Goal: Task Accomplishment & Management: Use online tool/utility

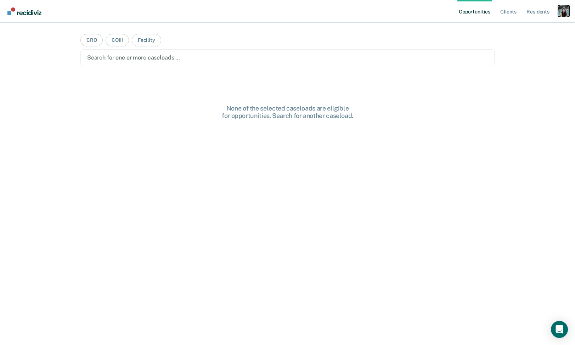
click at [560, 8] on div "Profile dropdown button" at bounding box center [563, 10] width 11 height 11
click at [523, 27] on link "Profile" at bounding box center [534, 29] width 57 height 6
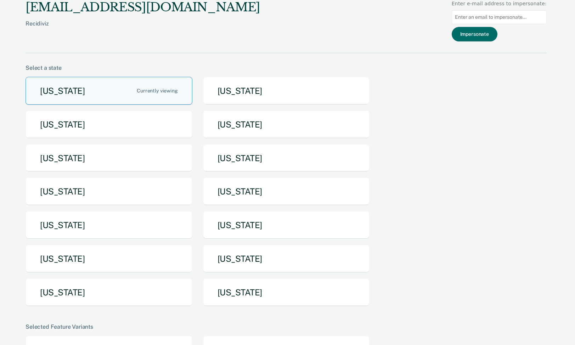
click at [483, 15] on input at bounding box center [499, 17] width 95 height 14
paste input "He will be on leave 6-8 weeks so not sure if he will be replaced."
type input "He will be on leave 6-8 weeks so not sure if he will be replaced."
click at [500, 13] on input at bounding box center [499, 17] width 95 height 14
paste input "[PERSON_NAME][EMAIL_ADDRESS][PERSON_NAME][DOMAIN_NAME][US_STATE]"
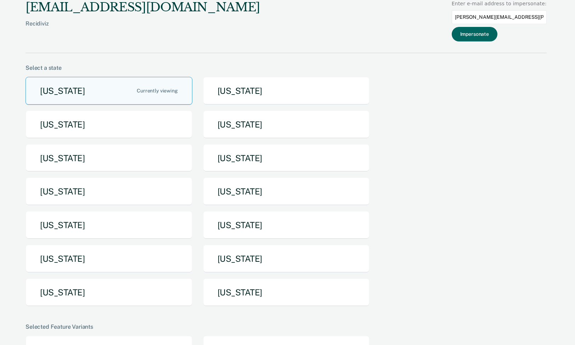
type input "[PERSON_NAME][EMAIL_ADDRESS][PERSON_NAME][DOMAIN_NAME][US_STATE]"
click at [492, 37] on button "Impersonate" at bounding box center [475, 34] width 46 height 15
